Goal: Task Accomplishment & Management: Use online tool/utility

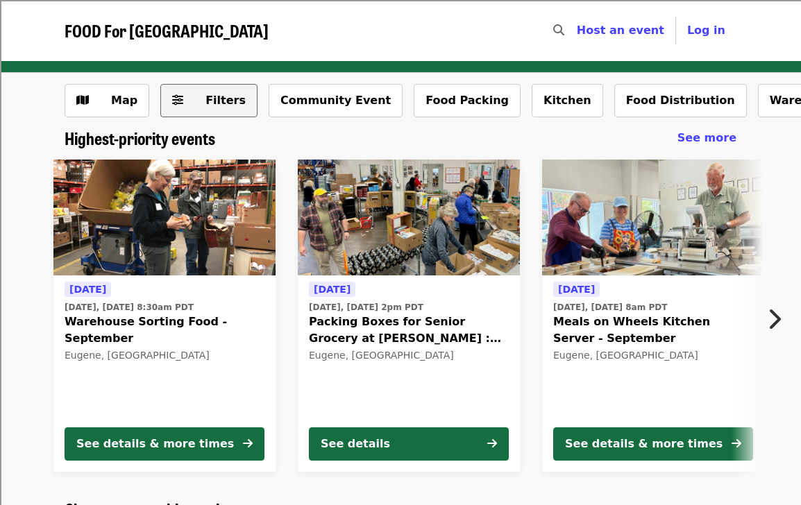
click at [212, 99] on span "Filters" at bounding box center [225, 100] width 40 height 13
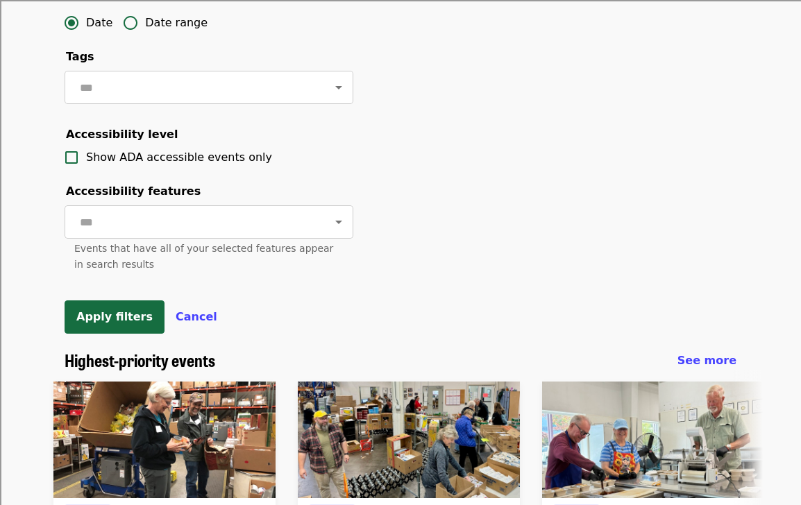
scroll to position [508, 0]
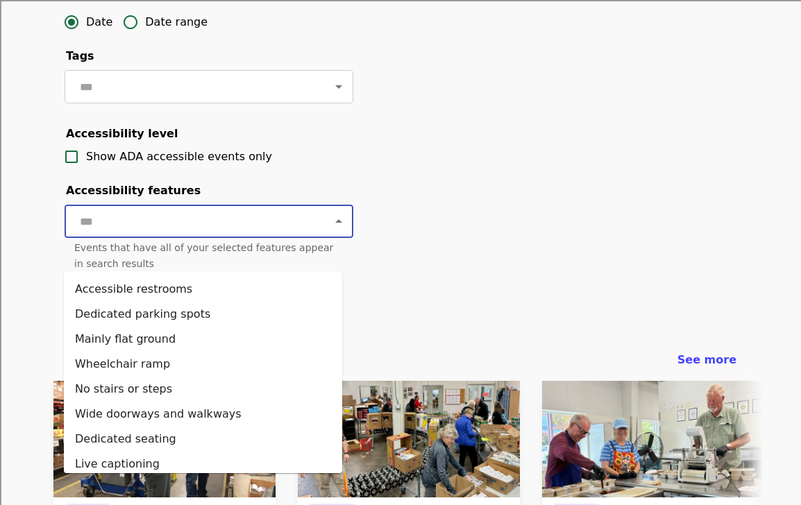
click at [287, 234] on input "text" at bounding box center [192, 221] width 232 height 26
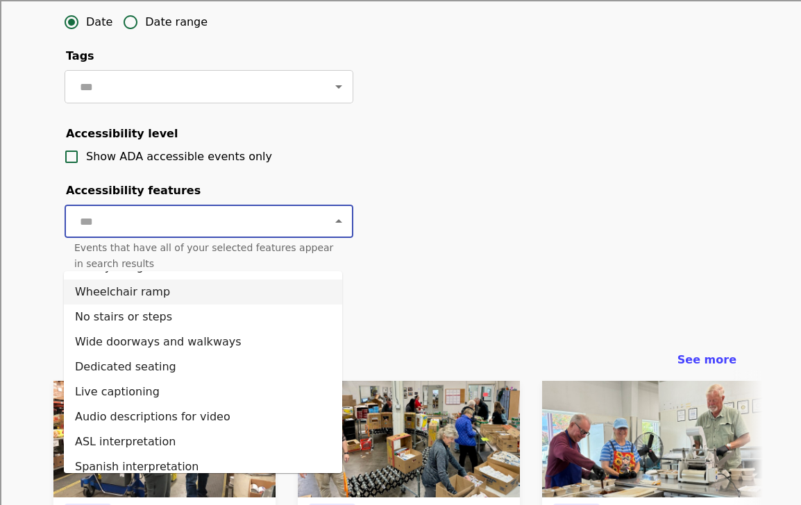
scroll to position [109, 0]
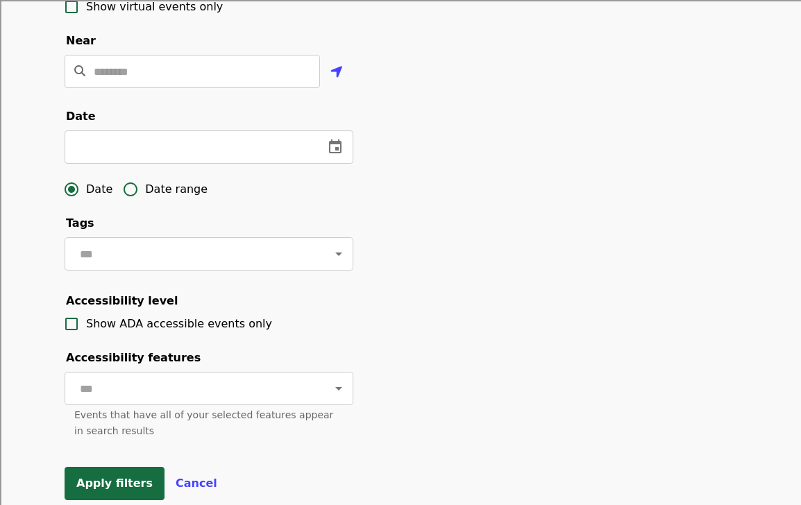
scroll to position [0, 0]
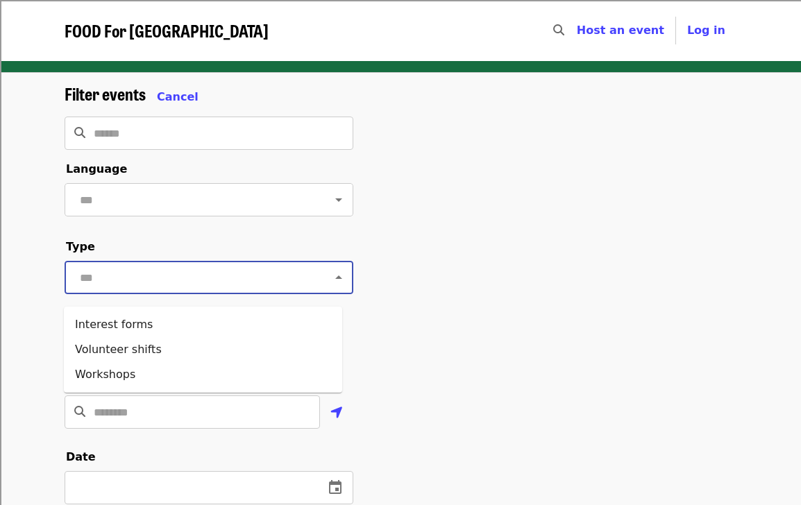
click at [172, 291] on input "text" at bounding box center [192, 277] width 232 height 26
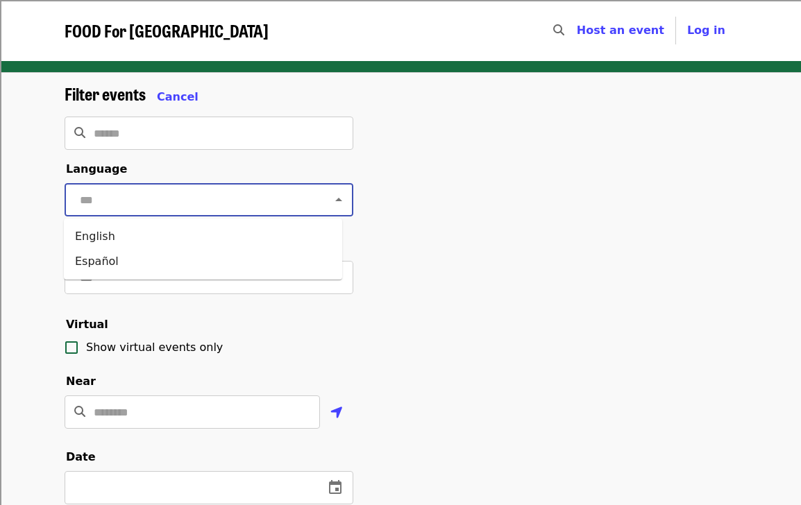
click at [153, 203] on input "text" at bounding box center [192, 200] width 232 height 26
click at [146, 191] on input "text" at bounding box center [192, 200] width 232 height 26
click at [121, 236] on li "English" at bounding box center [203, 236] width 278 height 25
type input "*******"
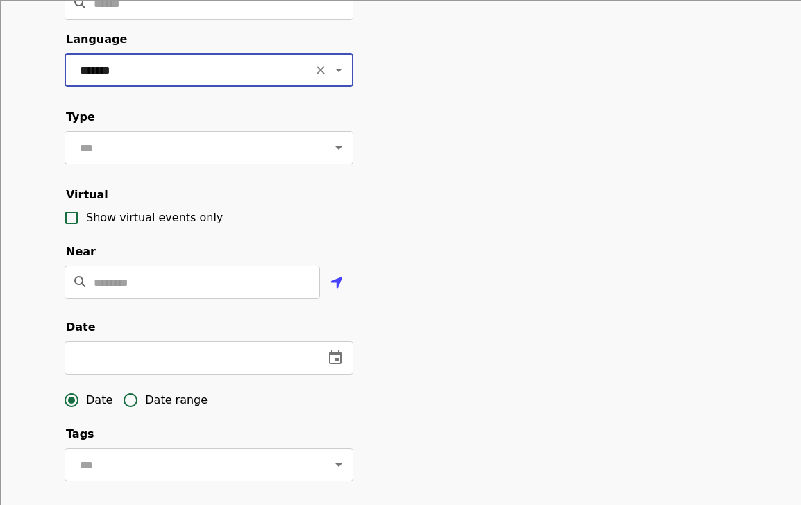
scroll to position [134, 0]
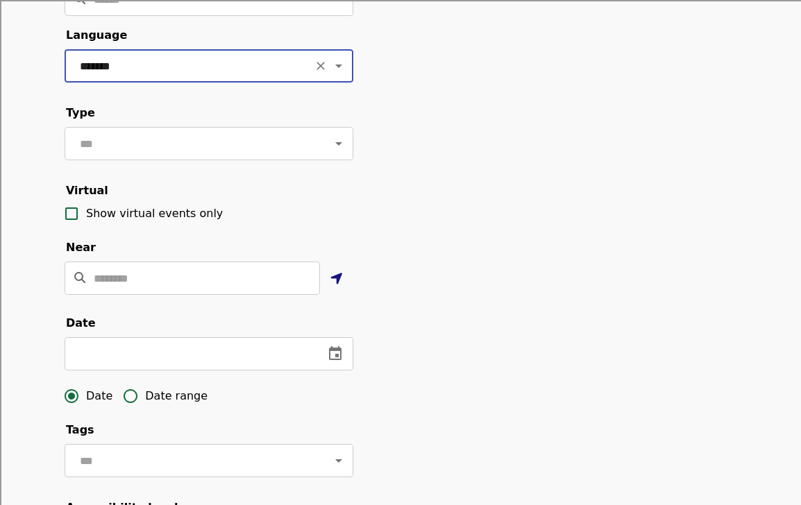
click at [335, 287] on icon "location-arrow icon" at bounding box center [336, 279] width 12 height 17
